Goal: Transaction & Acquisition: Subscribe to service/newsletter

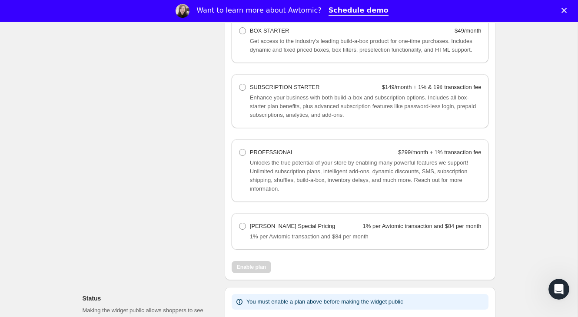
scroll to position [683, 0]
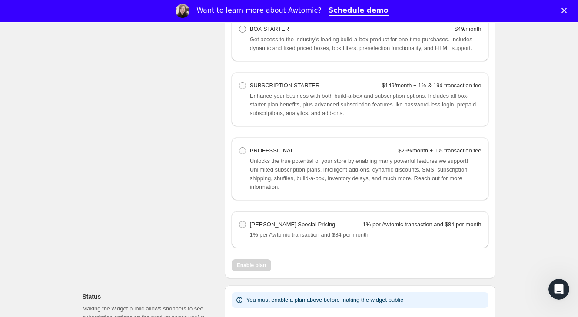
click at [243, 228] on span at bounding box center [242, 224] width 7 height 7
click at [240, 222] on Pricing "[PERSON_NAME] Special Pricing 1% per Awtomic transaction and $84 per month" at bounding box center [239, 221] width 0 height 0
radio Pricing "true"
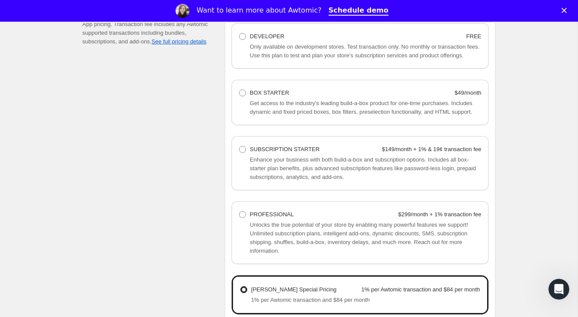
scroll to position [708, 0]
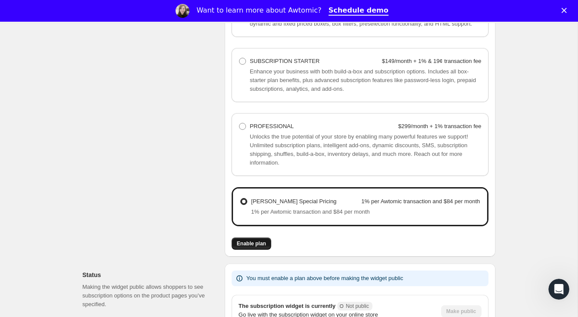
click at [253, 247] on span "Enable plan" at bounding box center [251, 243] width 29 height 7
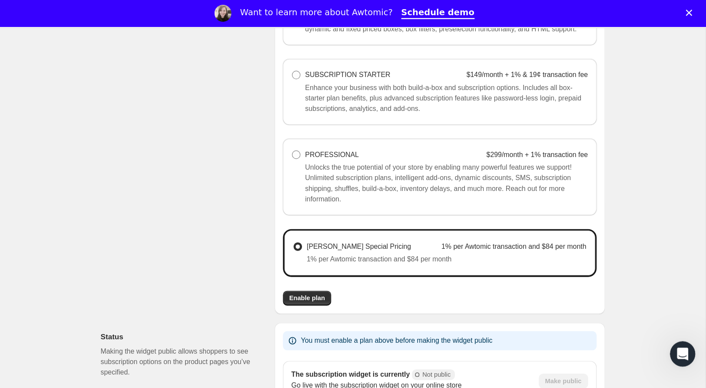
scroll to position [707, 0]
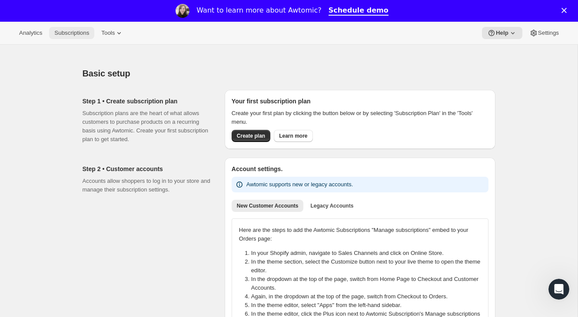
click at [69, 33] on span "Subscriptions" at bounding box center [71, 33] width 35 height 7
